Goal: Transaction & Acquisition: Purchase product/service

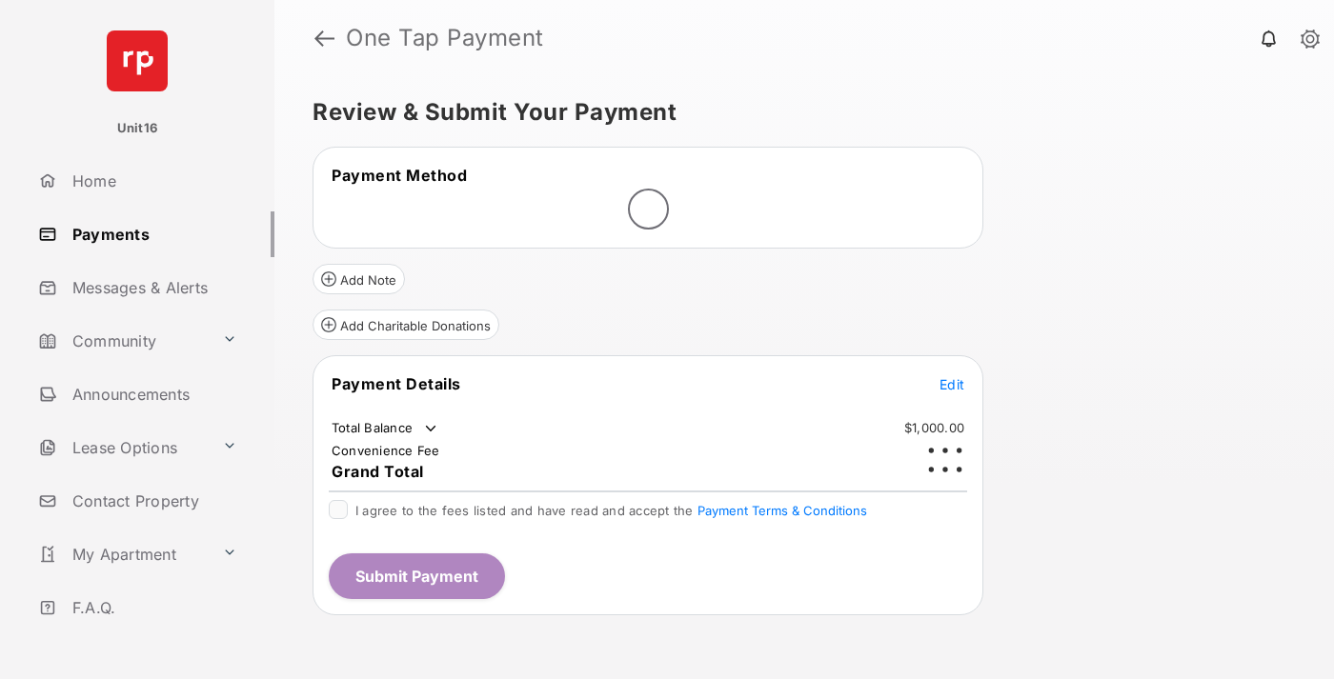
click at [952, 376] on span "Edit" at bounding box center [951, 384] width 25 height 16
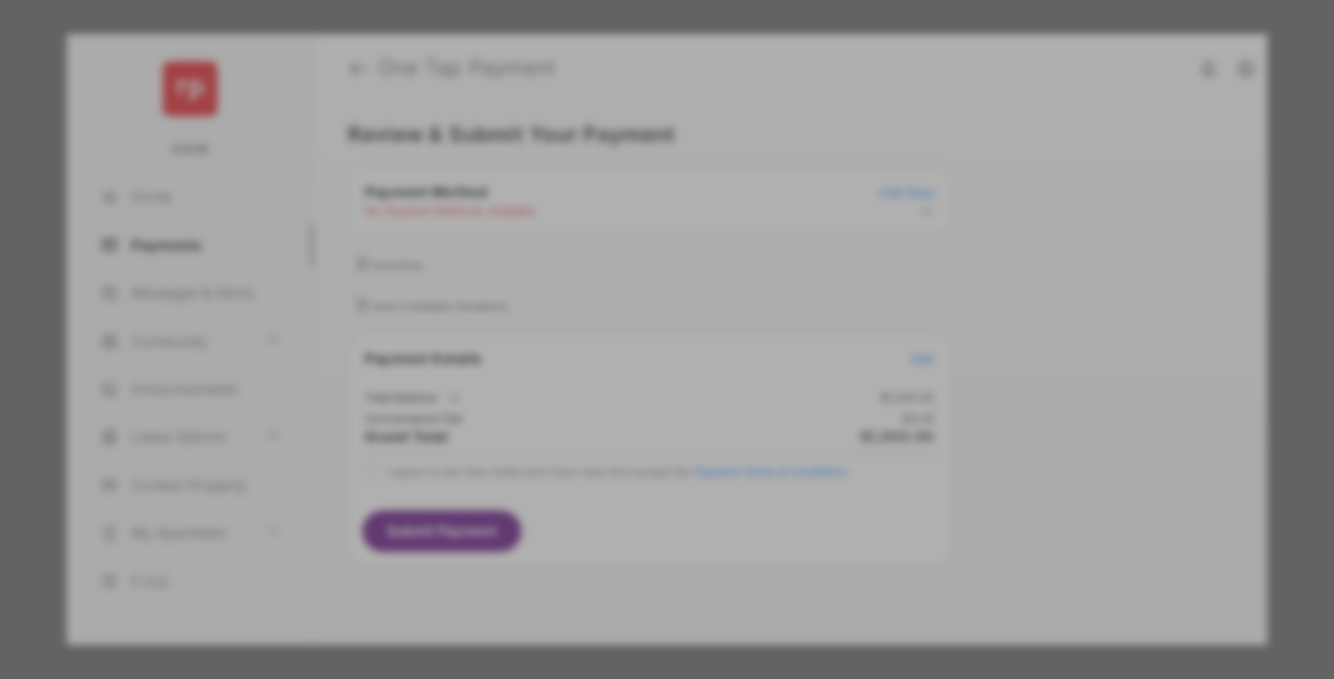
click at [632, 372] on div "Other Amount" at bounding box center [631, 383] width 309 height 32
type input "****"
click at [602, 506] on button "Save" at bounding box center [601, 503] width 95 height 46
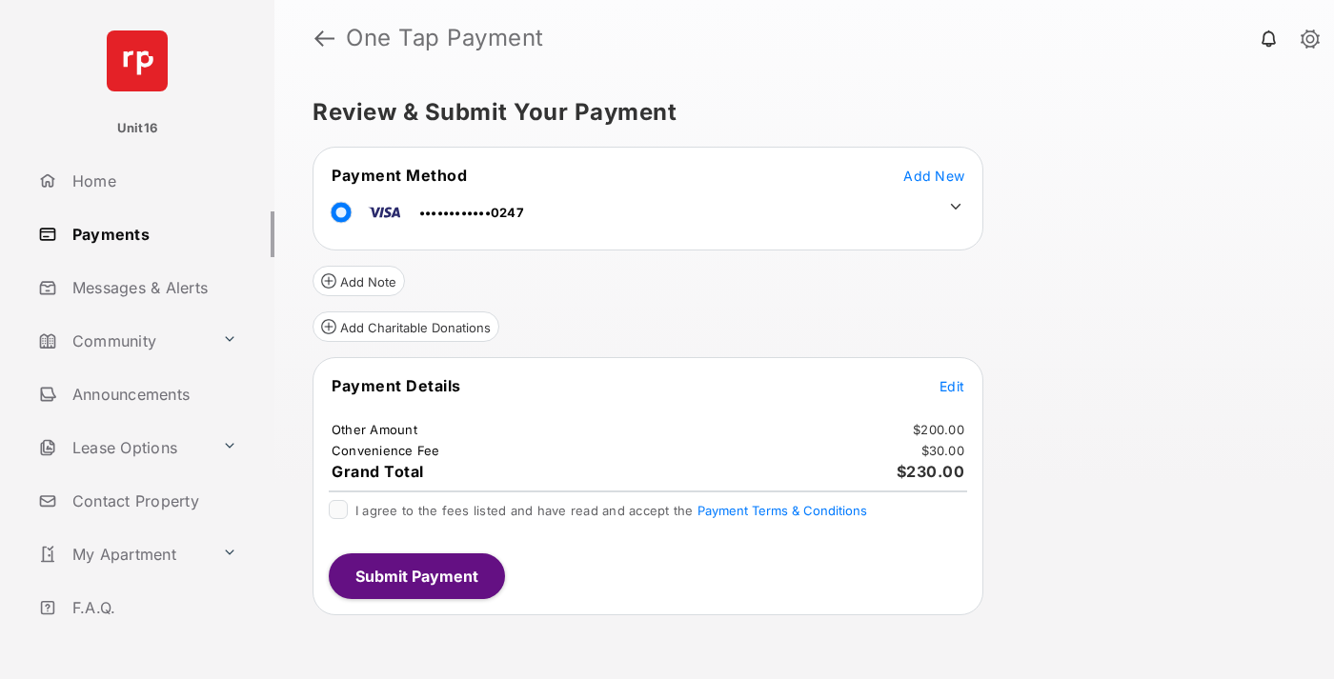
click at [956, 207] on icon at bounding box center [955, 206] width 17 height 17
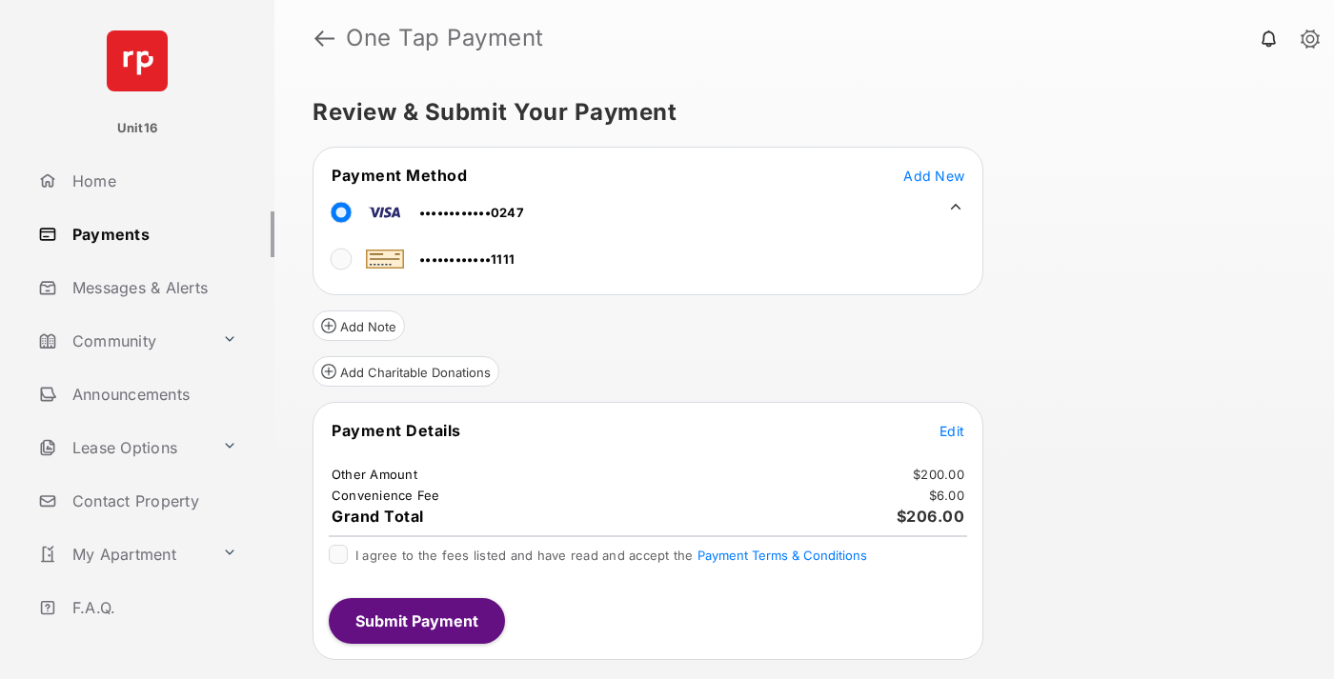
click at [952, 431] on span "Edit" at bounding box center [951, 431] width 25 height 16
click at [415, 620] on button "Submit Payment" at bounding box center [417, 621] width 176 height 46
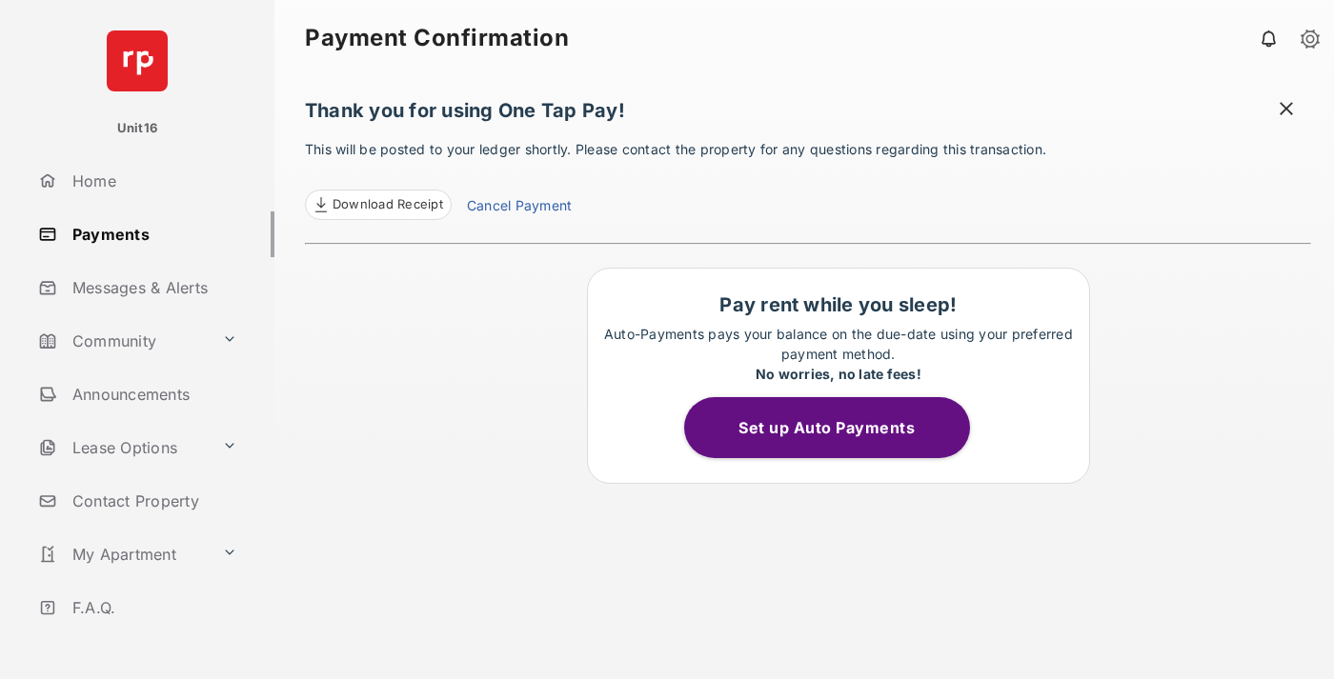
click at [518, 208] on link "Cancel Payment" at bounding box center [519, 207] width 105 height 25
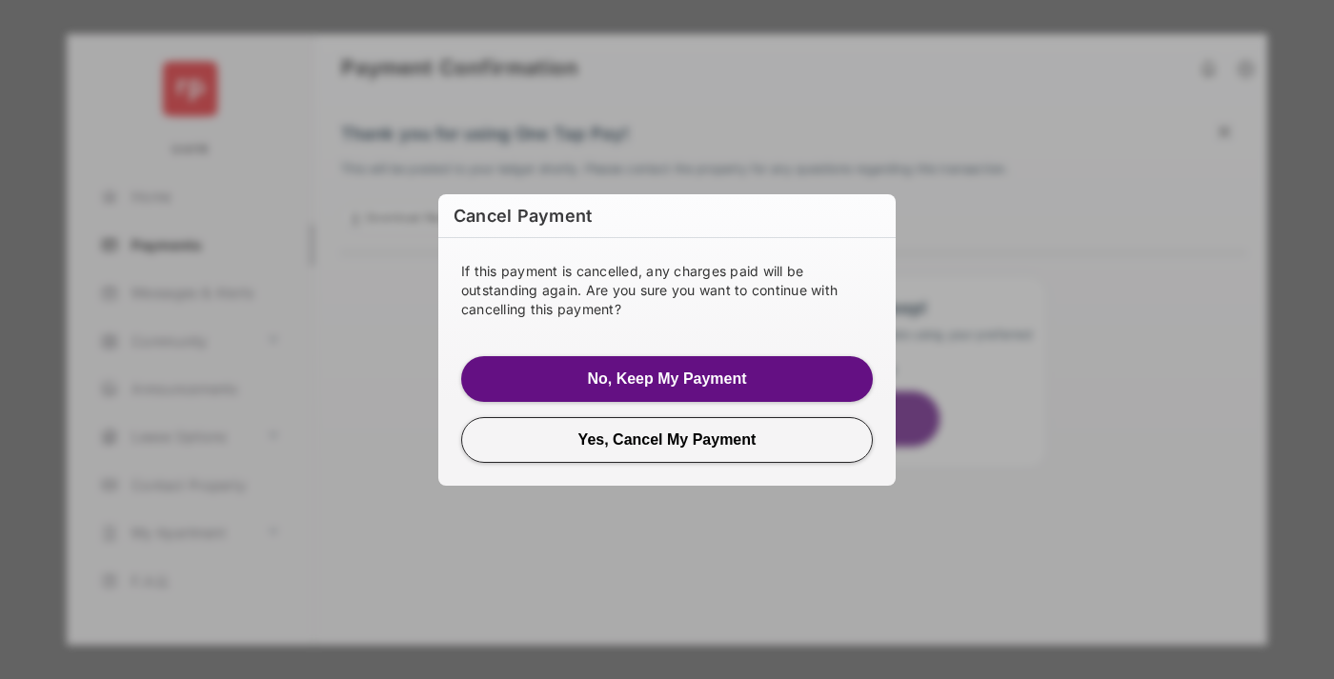
click at [667, 439] on button "Yes, Cancel My Payment" at bounding box center [667, 439] width 412 height 46
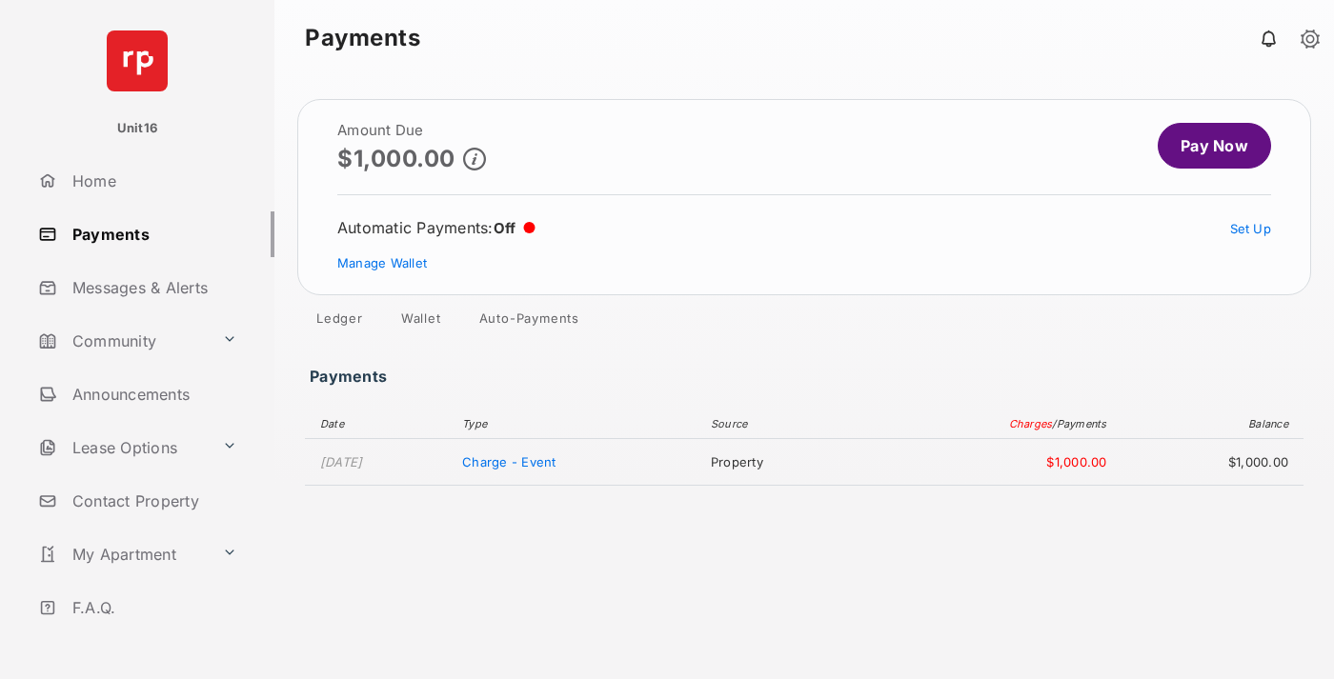
click at [382, 263] on link "Manage Wallet" at bounding box center [382, 262] width 90 height 15
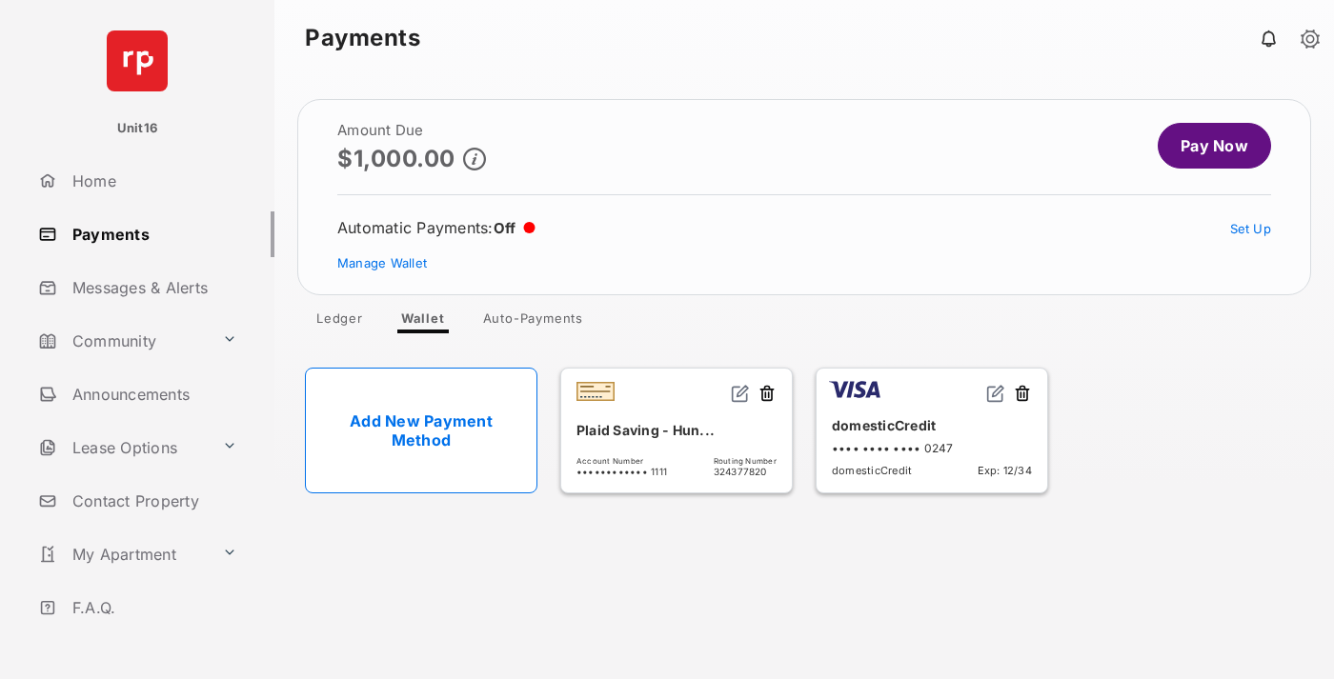
click at [1022, 394] on button at bounding box center [1022, 395] width 19 height 22
